Goal: Task Accomplishment & Management: Use online tool/utility

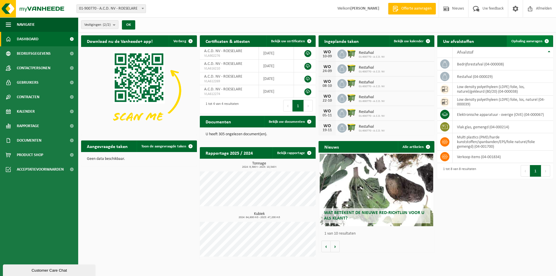
click at [550, 40] on span at bounding box center [547, 41] width 12 height 12
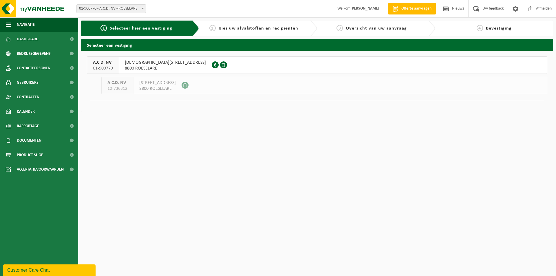
click at [154, 62] on span "[DEMOGRAPHIC_DATA][STREET_ADDRESS]" at bounding box center [165, 63] width 81 height 6
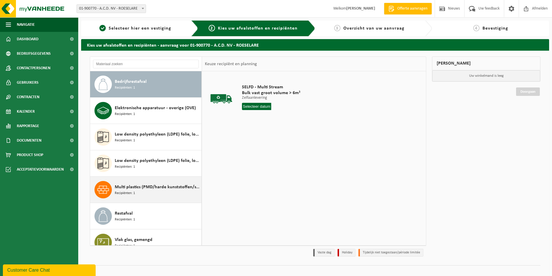
click at [131, 189] on span "Multi plastics (PMD/harde kunststoffen/spanbanden/EPS/folie naturel/folie gemen…" at bounding box center [157, 187] width 85 height 7
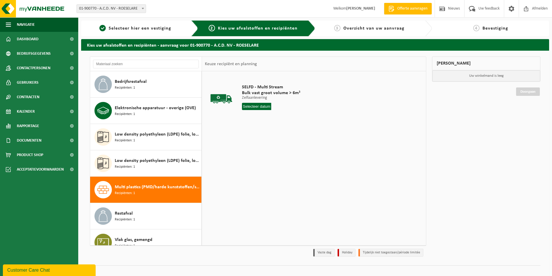
scroll to position [10, 0]
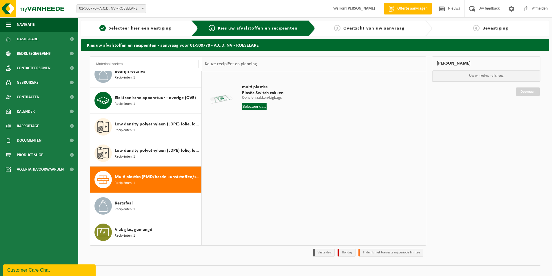
click at [261, 108] on input "text" at bounding box center [254, 106] width 25 height 7
click at [248, 157] on div "15" at bounding box center [247, 157] width 10 height 9
type input "Van 2025-09-15"
click at [259, 117] on input "1" at bounding box center [259, 117] width 34 height 8
click at [272, 117] on input "2" at bounding box center [259, 117] width 34 height 8
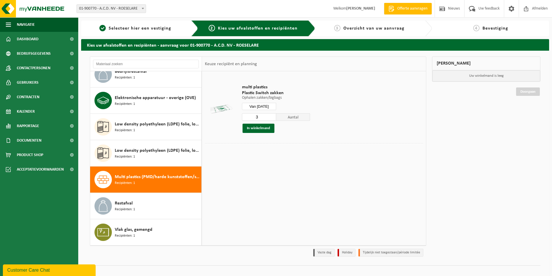
click at [272, 117] on input "3" at bounding box center [259, 117] width 34 height 8
click at [272, 117] on input "4" at bounding box center [259, 117] width 34 height 8
click at [272, 117] on input "5" at bounding box center [259, 117] width 34 height 8
click at [272, 117] on input "6" at bounding box center [259, 117] width 34 height 8
type input "7"
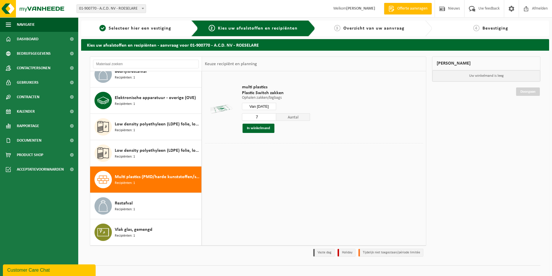
click at [272, 117] on input "7" at bounding box center [259, 117] width 34 height 8
click at [256, 129] on button "In winkelmand" at bounding box center [259, 128] width 32 height 9
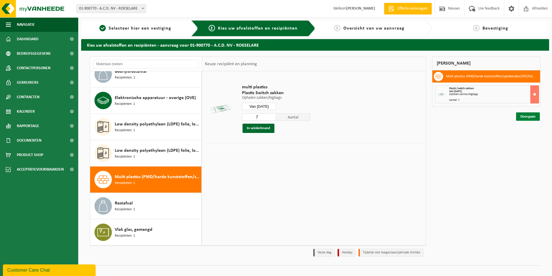
click at [532, 116] on link "Doorgaan" at bounding box center [528, 116] width 24 height 8
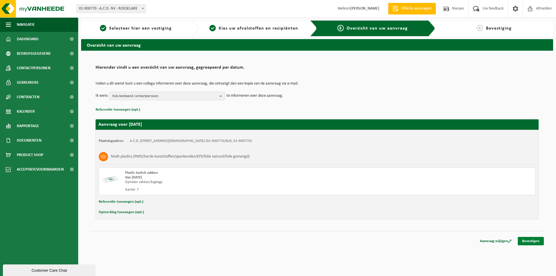
click at [527, 242] on link "Bevestigen" at bounding box center [531, 241] width 26 height 8
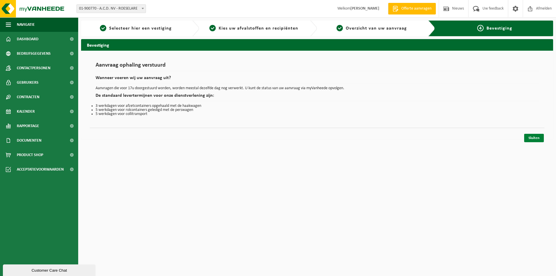
click at [532, 136] on link "Sluiten" at bounding box center [535, 138] width 20 height 8
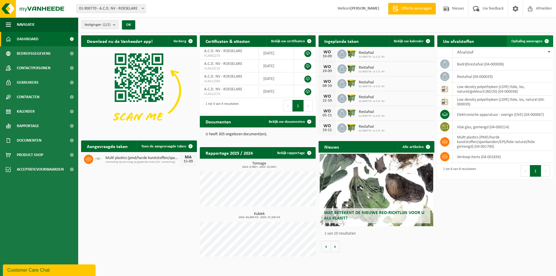
click at [531, 40] on span "Ophaling aanvragen" at bounding box center [527, 41] width 31 height 4
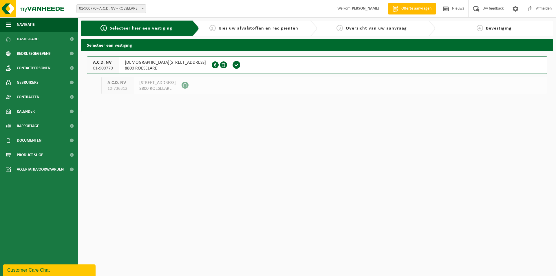
click at [153, 65] on span "ZWAAIKOMSTRAAT 22" at bounding box center [165, 63] width 81 height 6
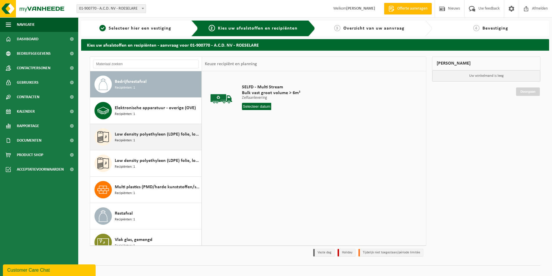
click at [121, 136] on span "Low density polyethyleen (LDPE) folie, los, naturel" at bounding box center [157, 134] width 85 height 7
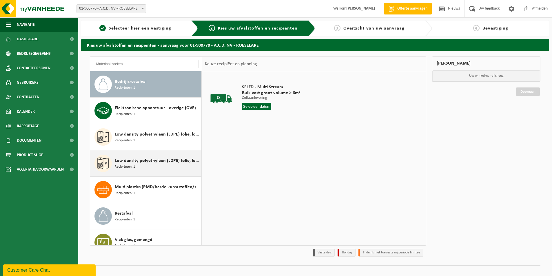
scroll to position [10, 0]
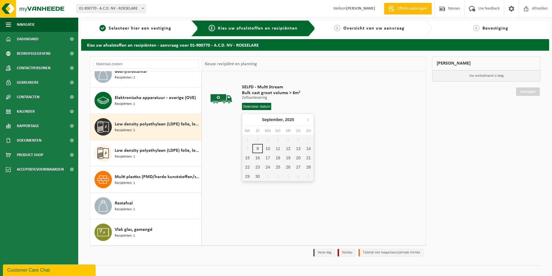
click at [261, 108] on input "text" at bounding box center [256, 106] width 29 height 7
click at [267, 147] on div "10" at bounding box center [268, 148] width 10 height 9
type input "Van [DATE]"
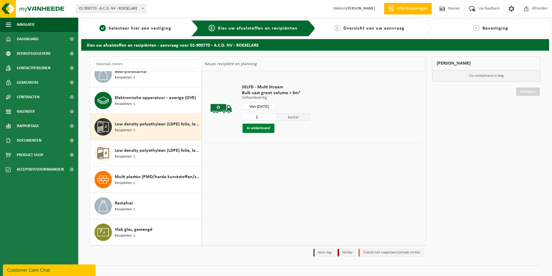
click at [267, 129] on button "In winkelmand" at bounding box center [259, 128] width 32 height 9
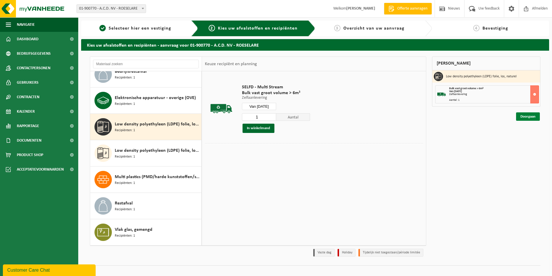
click at [525, 116] on link "Doorgaan" at bounding box center [528, 116] width 24 height 8
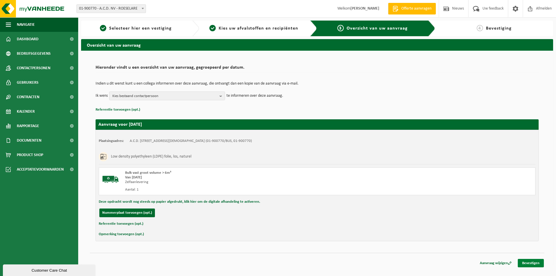
click at [523, 262] on link "Bevestigen" at bounding box center [531, 263] width 26 height 8
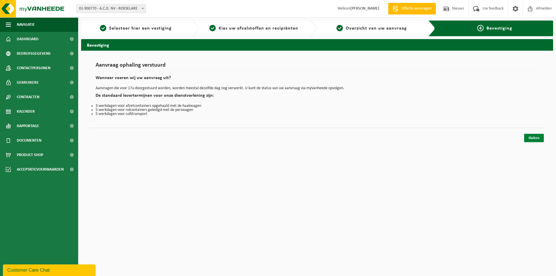
click at [531, 137] on link "Sluiten" at bounding box center [535, 138] width 20 height 8
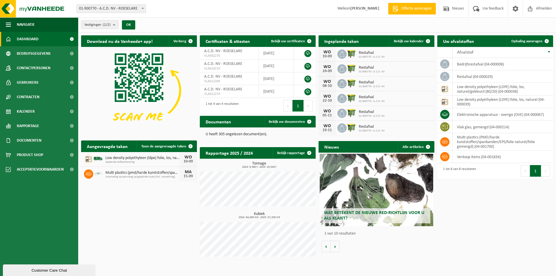
click at [365, 185] on div "Wat betekent de nieuwe RED-richtlijn voor u als klant?" at bounding box center [377, 190] width 114 height 72
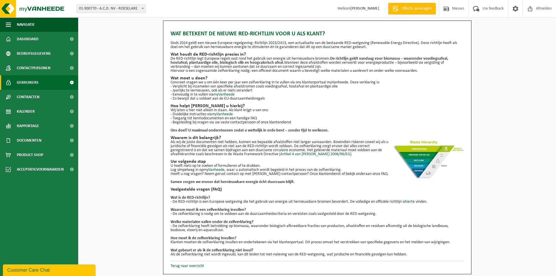
click at [22, 84] on span "Gebruikers" at bounding box center [28, 82] width 22 height 14
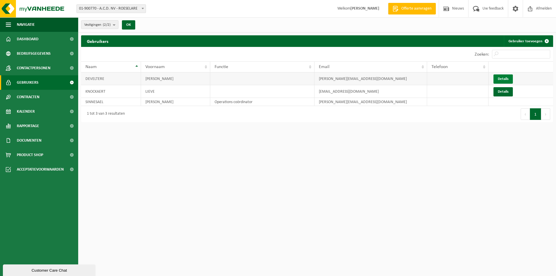
click at [505, 78] on link "Details" at bounding box center [503, 78] width 19 height 9
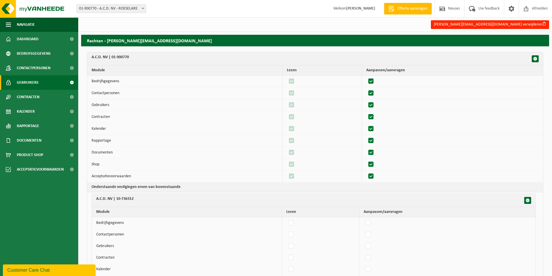
click at [26, 84] on span "Gebruikers" at bounding box center [28, 82] width 22 height 14
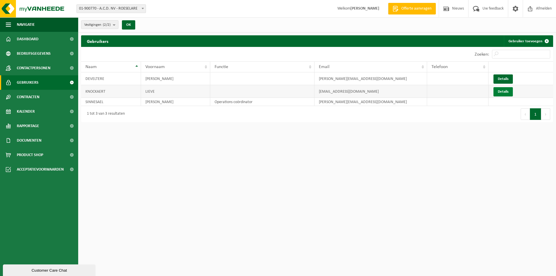
click at [502, 90] on link "Details" at bounding box center [503, 91] width 19 height 9
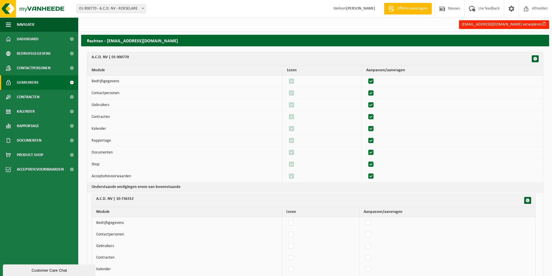
click at [14, 85] on link "Gebruikers" at bounding box center [39, 82] width 78 height 14
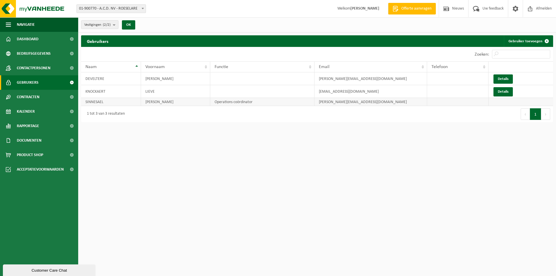
click at [94, 102] on td "SINNESAEL" at bounding box center [111, 102] width 60 height 8
click at [19, 99] on span "Contracten" at bounding box center [28, 97] width 23 height 14
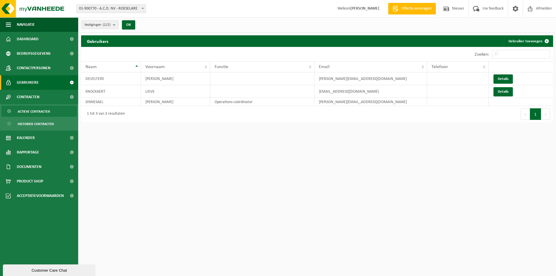
click at [37, 111] on span "Actieve contracten" at bounding box center [34, 111] width 32 height 11
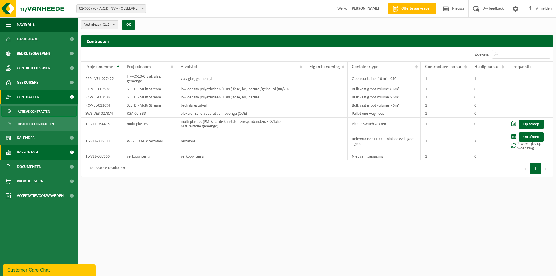
click at [33, 150] on span "Rapportage" at bounding box center [28, 152] width 22 height 14
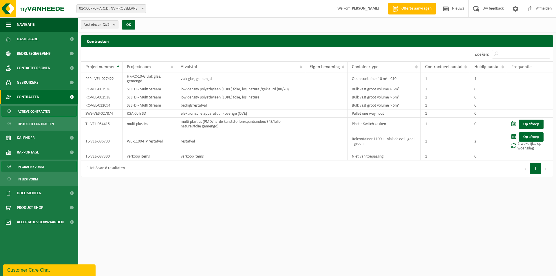
click at [39, 165] on span "In grafiekvorm" at bounding box center [31, 166] width 26 height 11
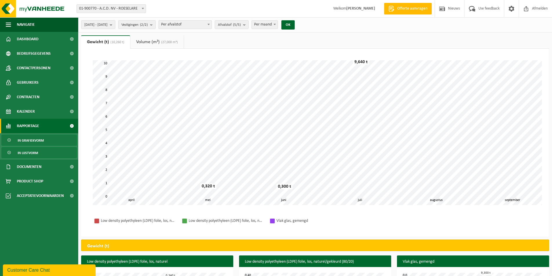
click at [40, 153] on link "In lijstvorm" at bounding box center [38, 152] width 75 height 11
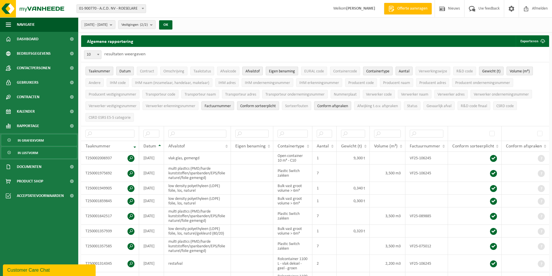
click at [41, 140] on span "In grafiekvorm" at bounding box center [31, 140] width 26 height 11
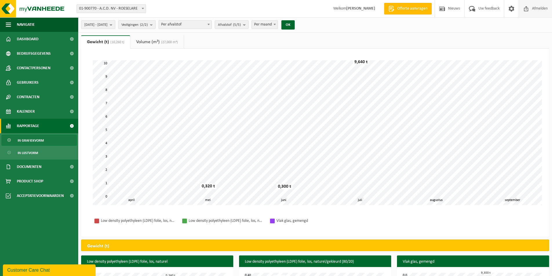
click at [539, 9] on span "Afmelden" at bounding box center [540, 8] width 19 height 17
